Goal: Task Accomplishment & Management: Use online tool/utility

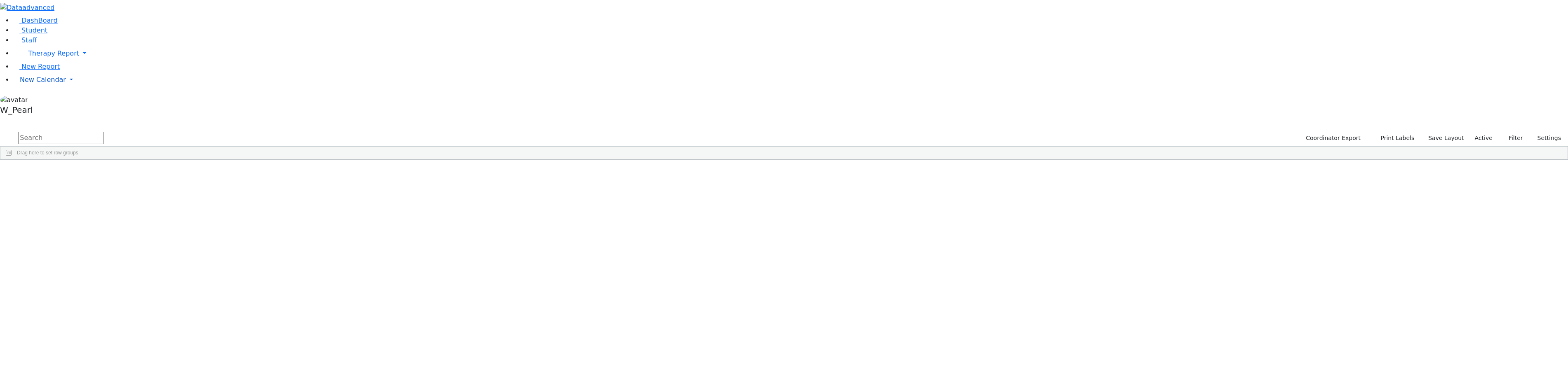
click at [33, 88] on link "New Calendar" at bounding box center [791, 80] width 1555 height 16
click at [34, 100] on span "Calendar" at bounding box center [32, 96] width 30 height 8
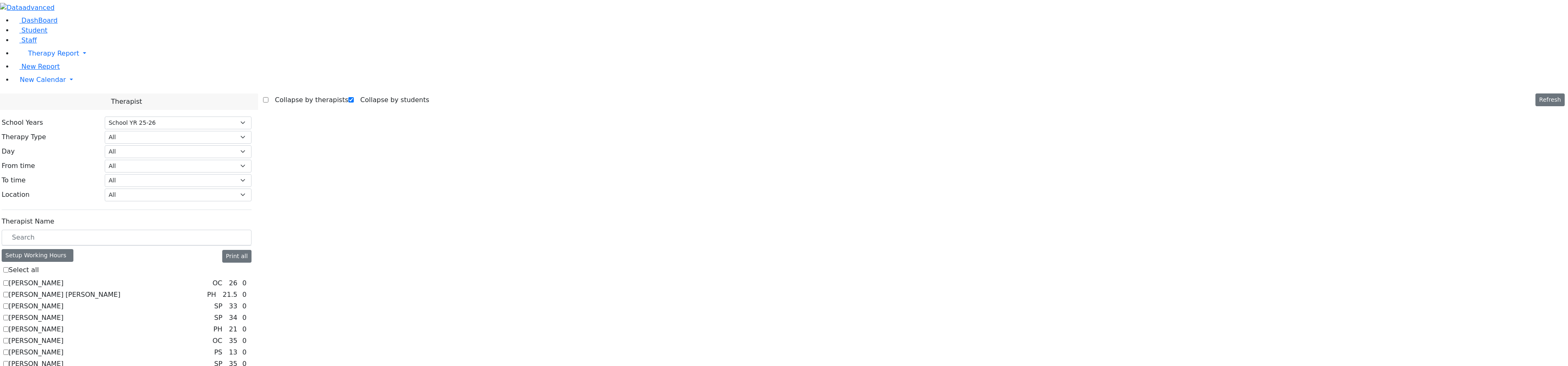
select select "212"
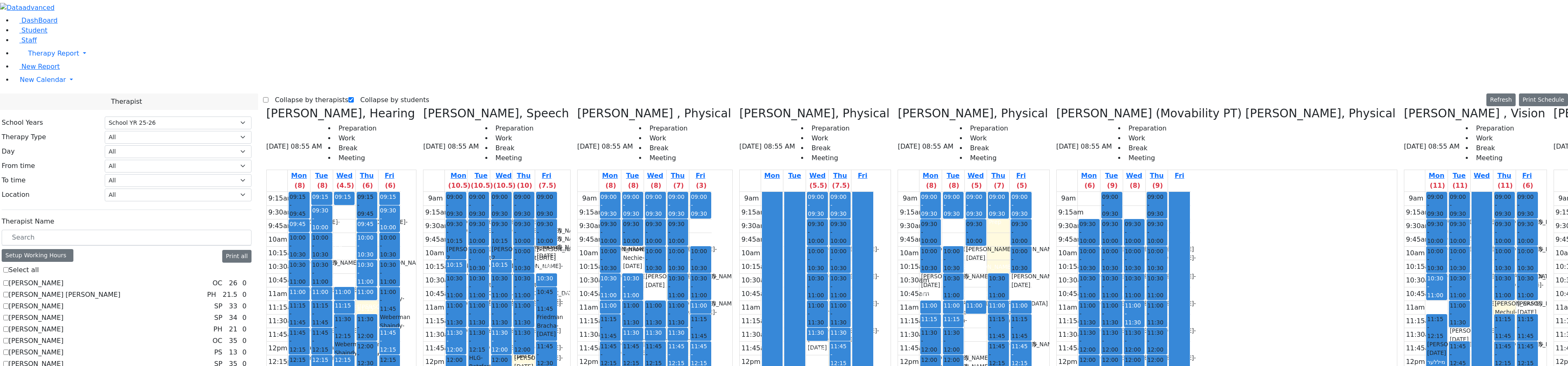
scroll to position [412, 0]
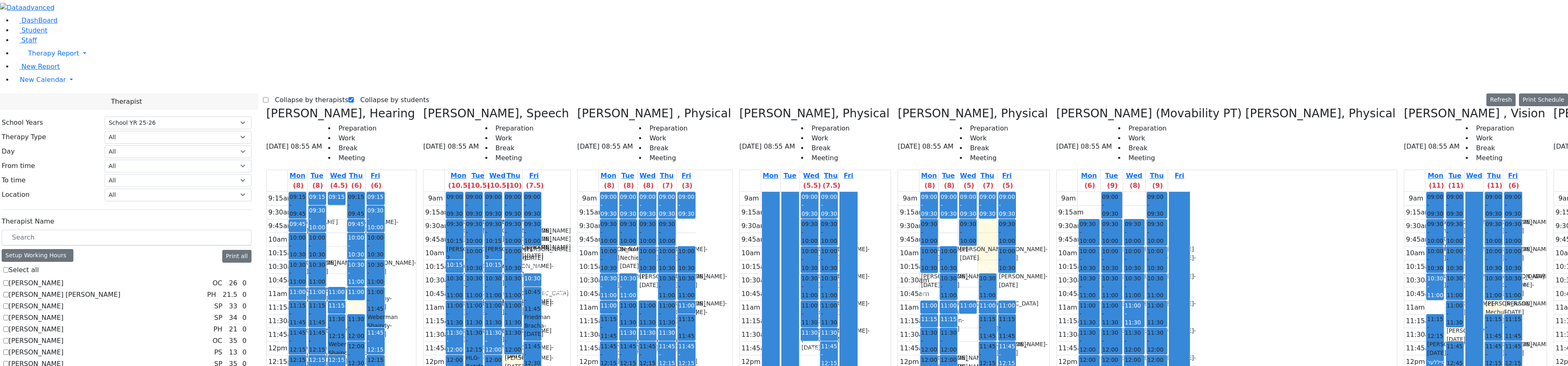
checkbox input "false"
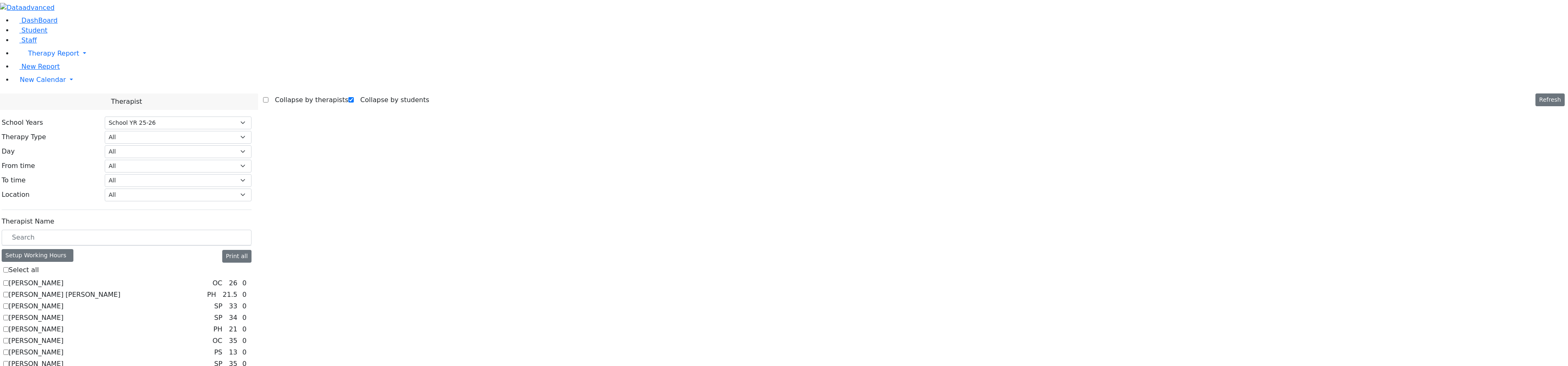
select select "212"
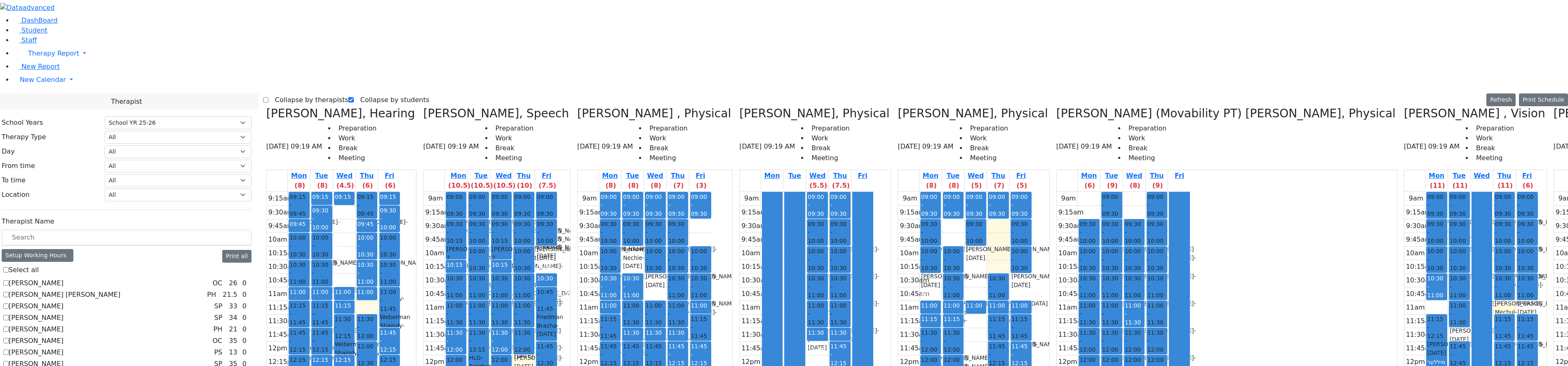
click at [555, 192] on div "9am 9:15am 9:30am 9:45am 10am 10:15am 10:30am 10:45am 11am 11:15am 11:30am 11:4…" at bounding box center [491, 355] width 134 height 326
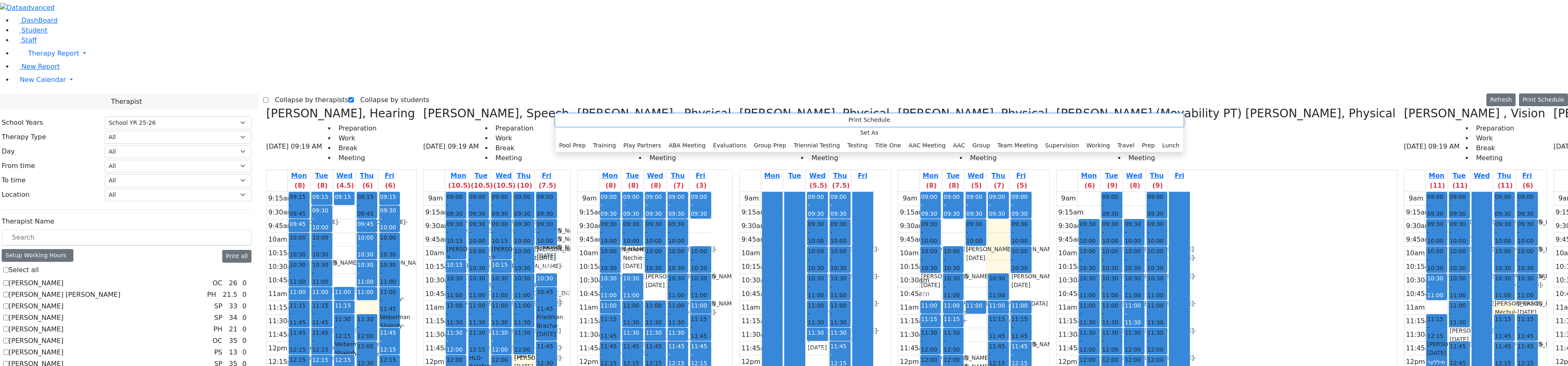
click at [565, 122] on button "Print Schedule" at bounding box center [869, 120] width 628 height 13
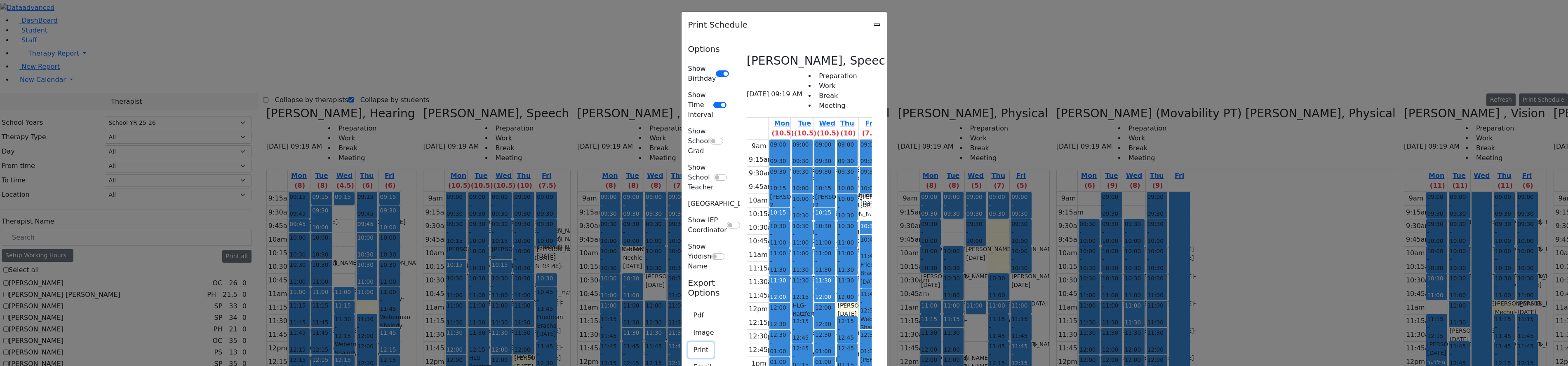
click at [688, 342] on button "Print" at bounding box center [701, 350] width 26 height 16
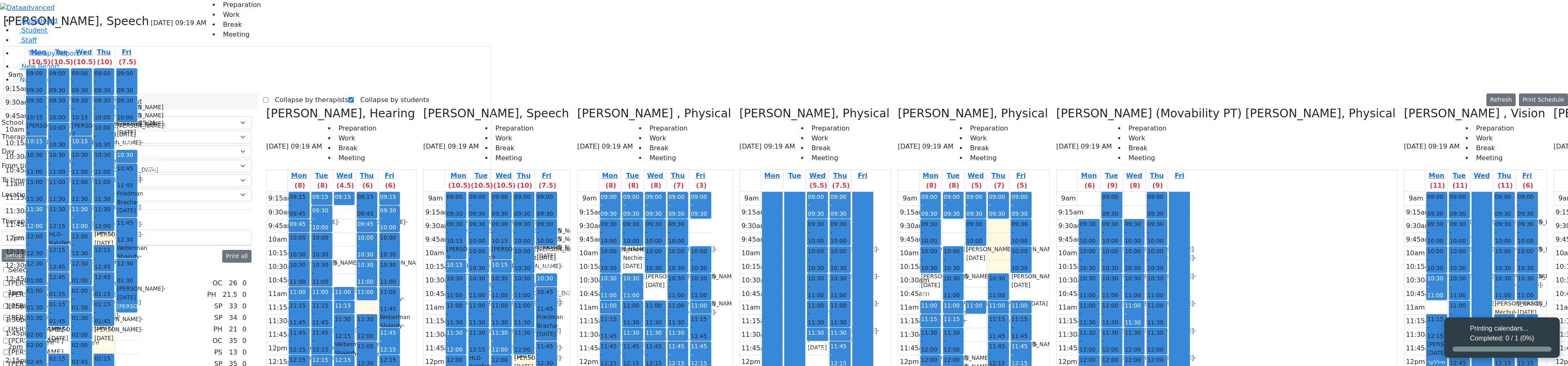
select select "212"
